Goal: Navigation & Orientation: Find specific page/section

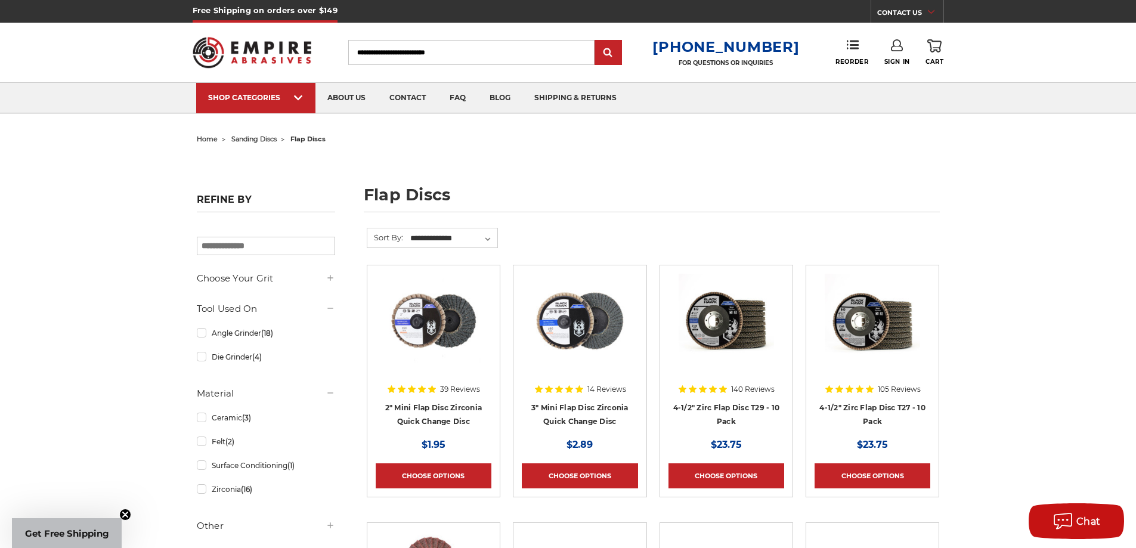
click at [924, 187] on h1 "flap discs" at bounding box center [652, 200] width 576 height 26
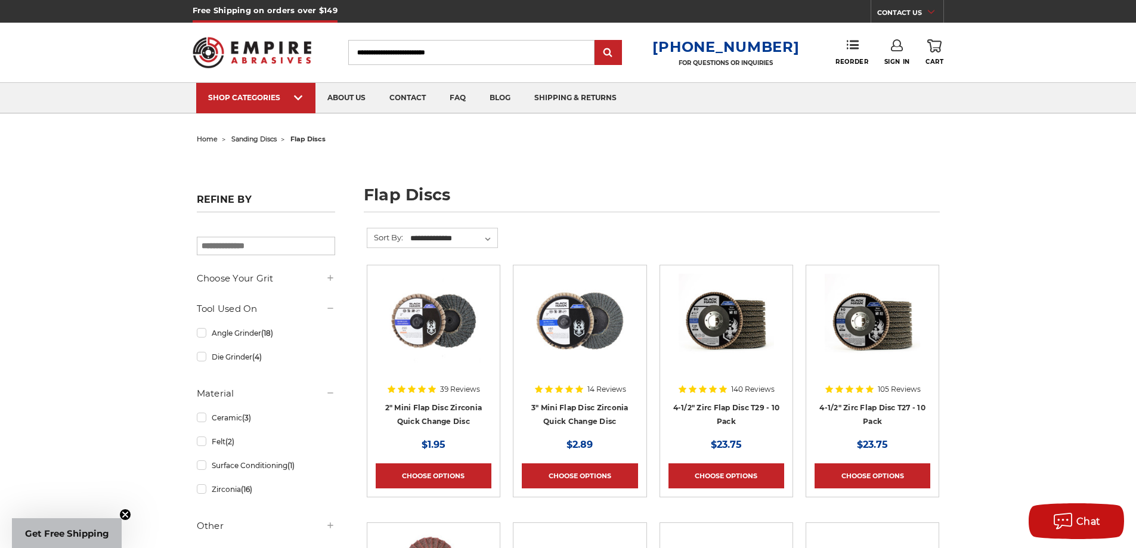
drag, startPoint x: 930, startPoint y: 159, endPoint x: 1080, endPoint y: 258, distance: 179.1
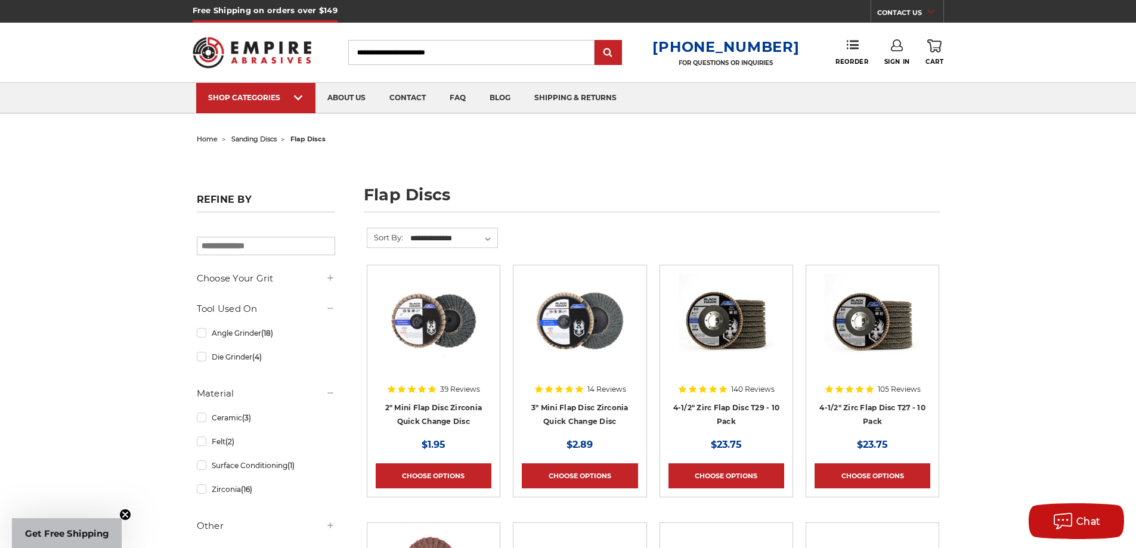
drag, startPoint x: 882, startPoint y: 166, endPoint x: 953, endPoint y: 216, distance: 86.5
